Goal: Answer question/provide support: Share knowledge or assist other users

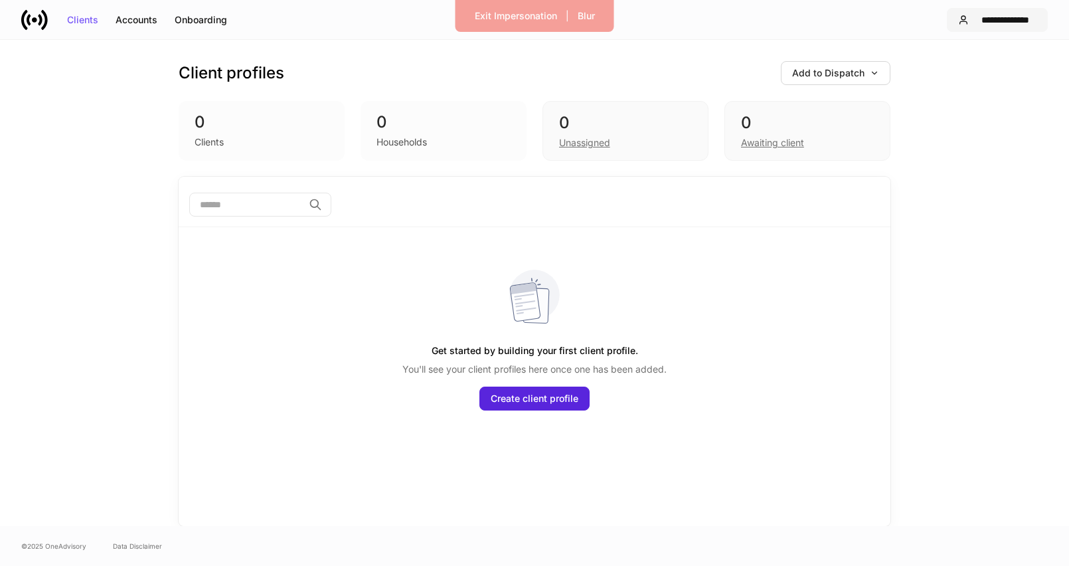
click at [1004, 24] on div "**********" at bounding box center [1005, 19] width 62 height 9
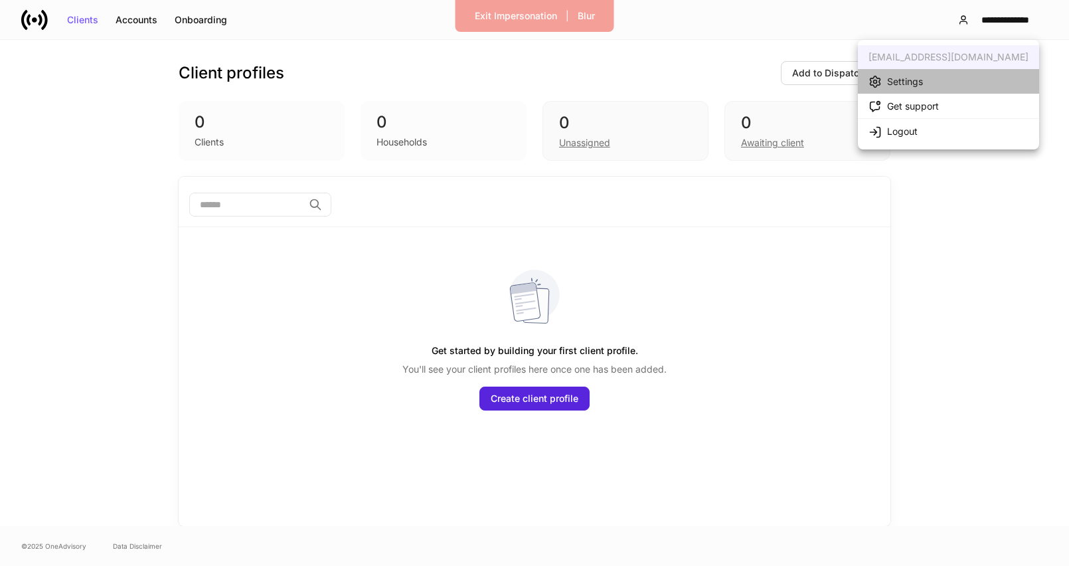
click at [972, 74] on li "Settings" at bounding box center [948, 81] width 181 height 25
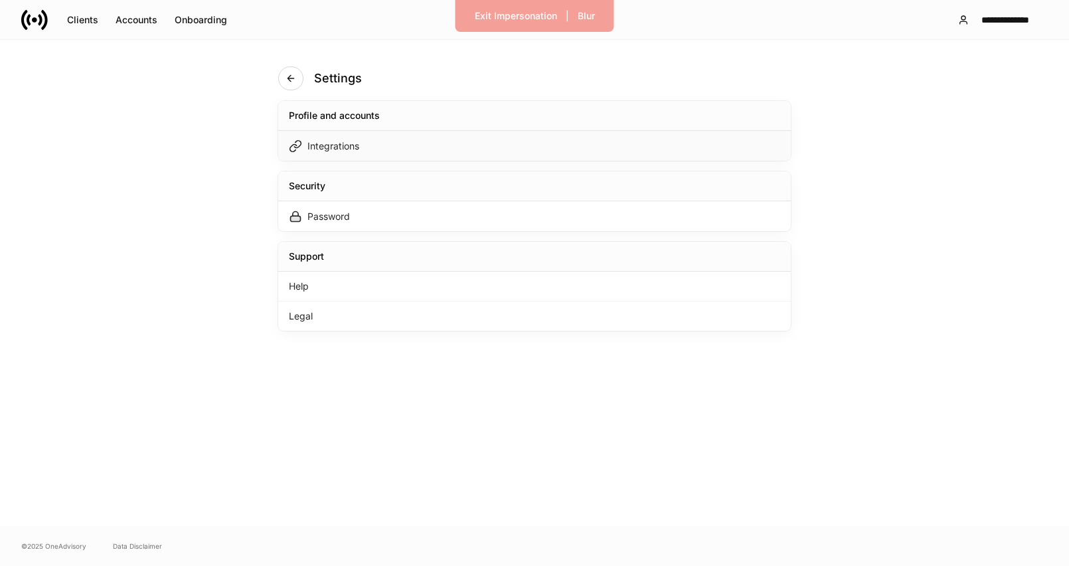
click at [487, 153] on div "Integrations" at bounding box center [534, 146] width 512 height 30
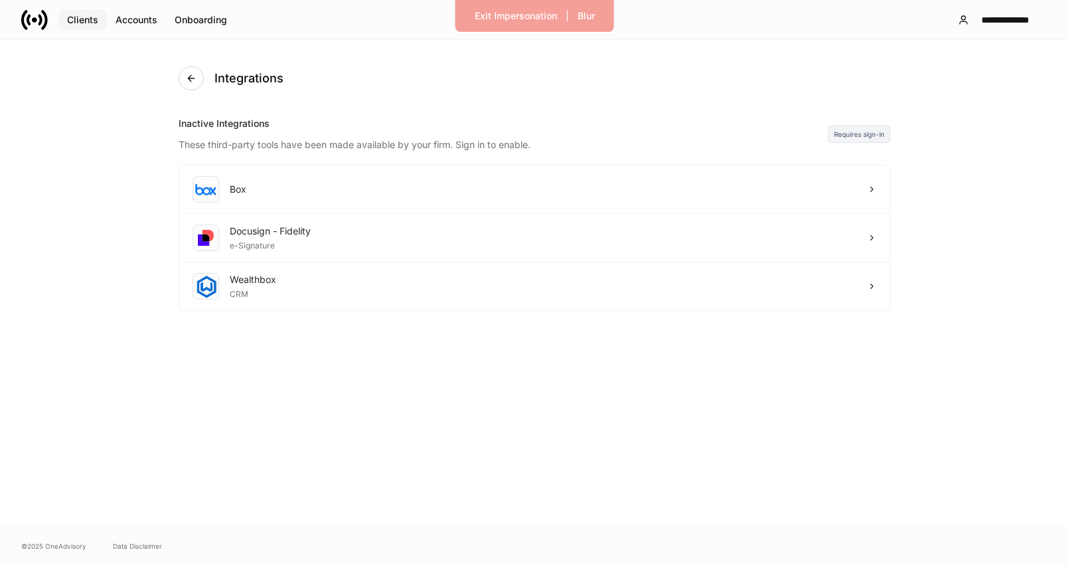
click at [72, 19] on div "Clients" at bounding box center [82, 19] width 31 height 9
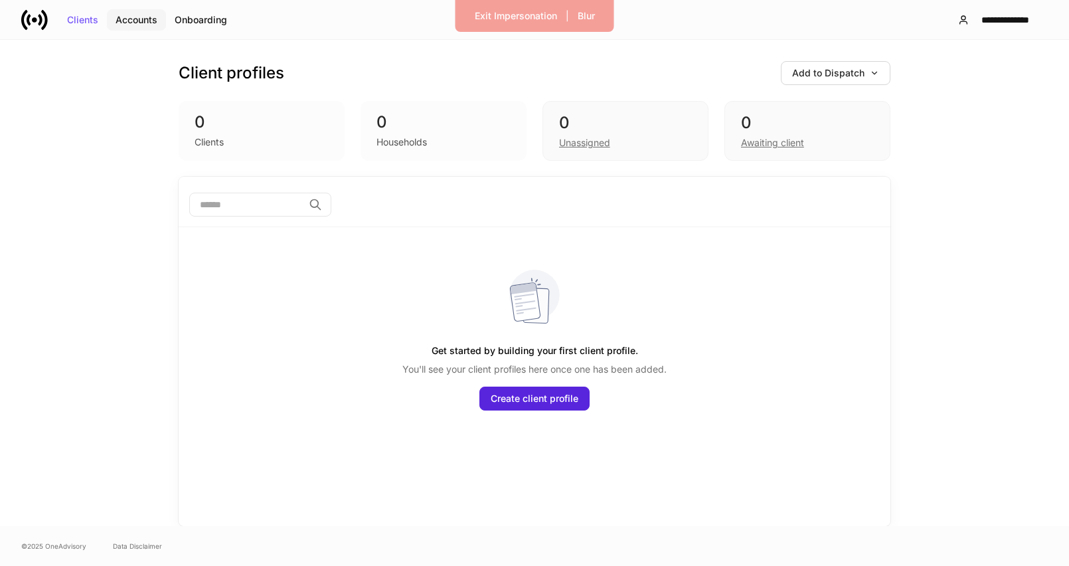
click at [135, 23] on div "Accounts" at bounding box center [137, 19] width 42 height 9
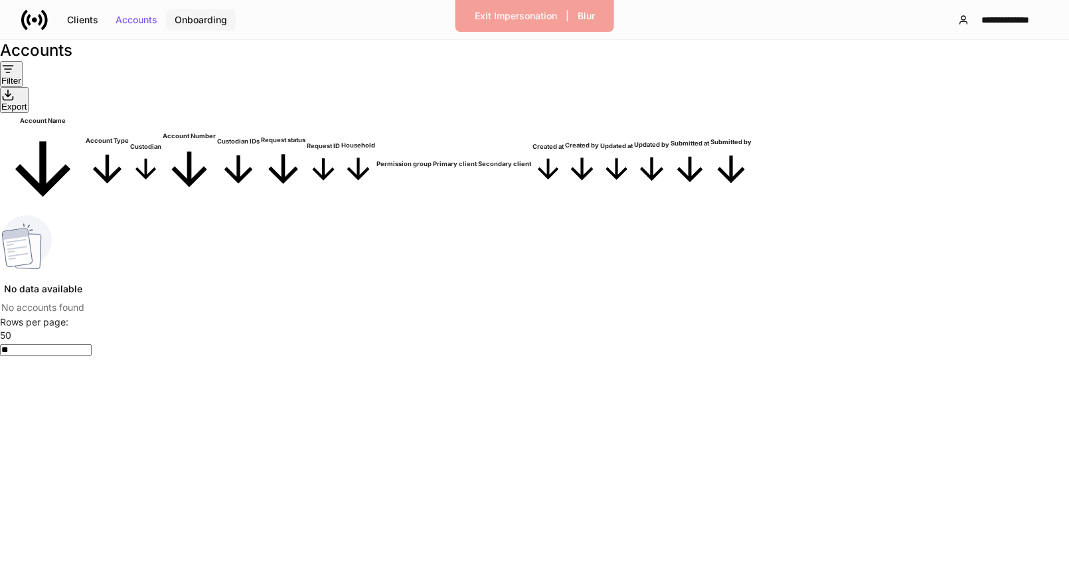
click at [200, 13] on button "Onboarding" at bounding box center [201, 19] width 70 height 21
click at [497, 21] on button "Exit Impersonation" at bounding box center [516, 15] width 100 height 21
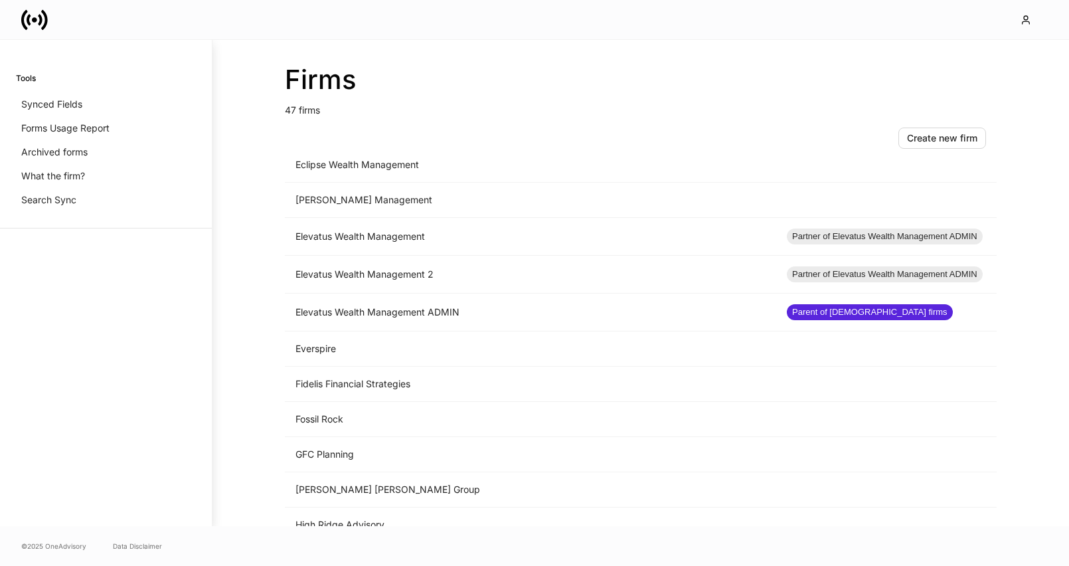
scroll to position [740, 0]
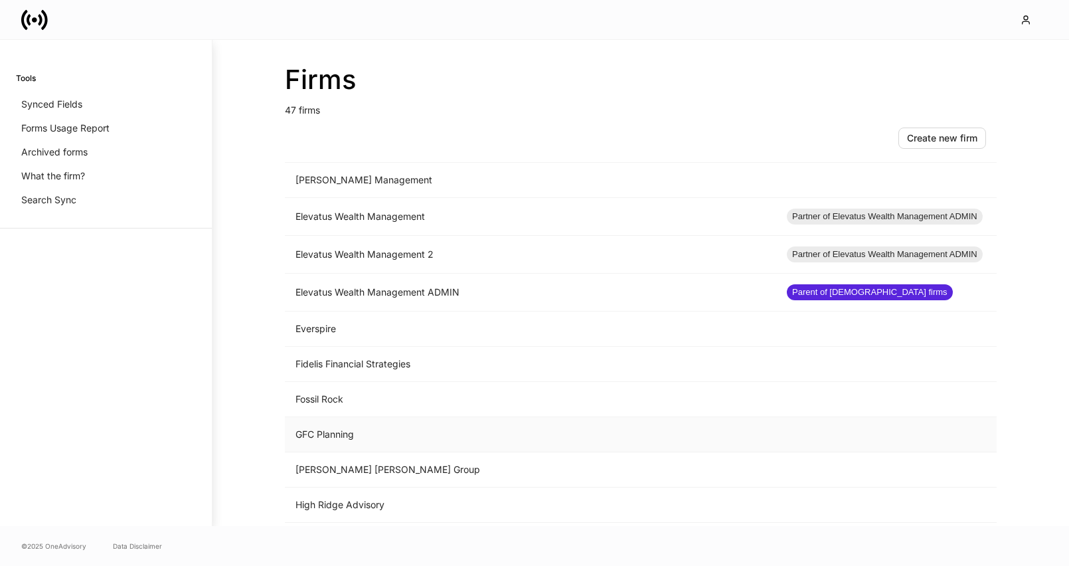
click at [536, 439] on td "GFC Planning" at bounding box center [530, 434] width 491 height 35
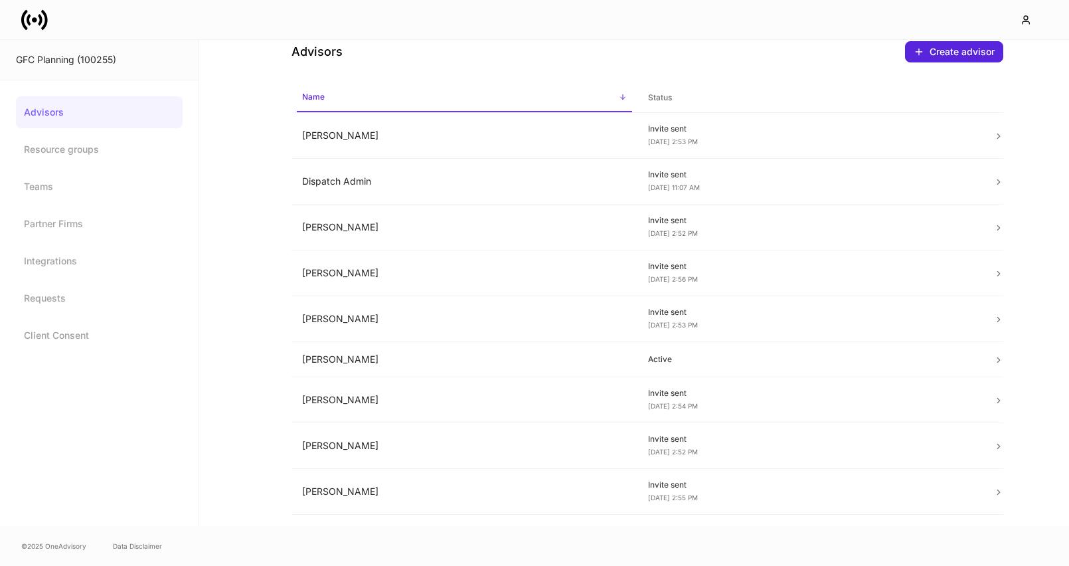
scroll to position [31, 0]
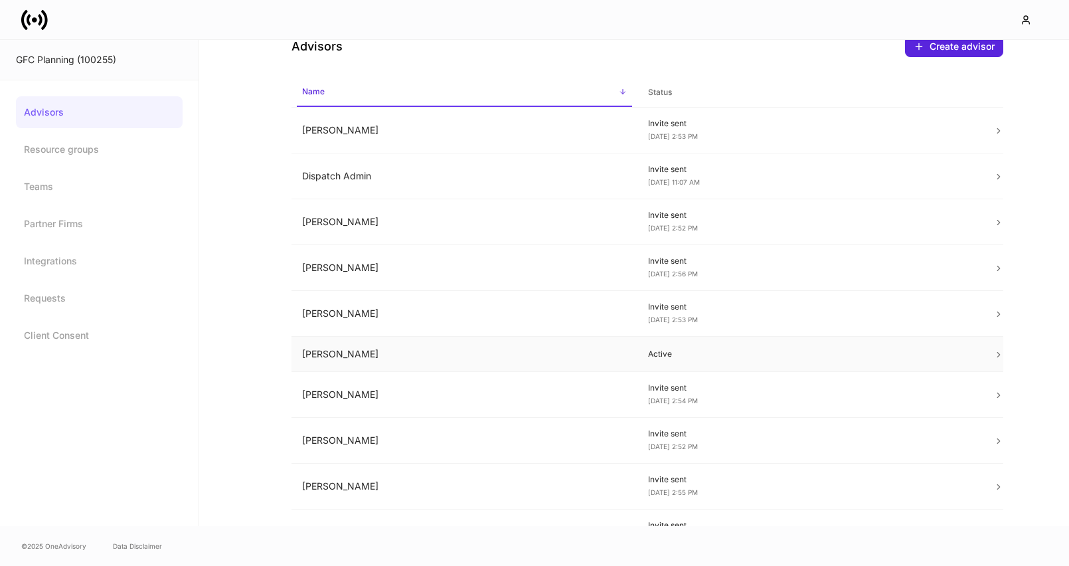
click at [556, 349] on td "[PERSON_NAME]" at bounding box center [464, 354] width 346 height 35
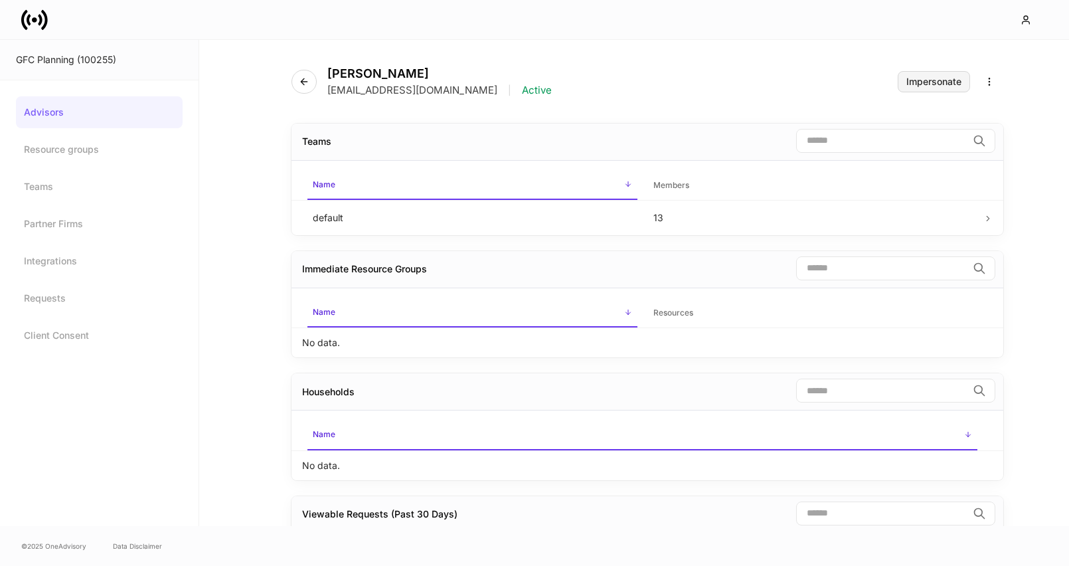
click at [938, 75] on button "Impersonate" at bounding box center [933, 81] width 72 height 21
